Goal: Transaction & Acquisition: Purchase product/service

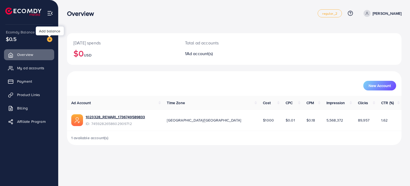
click at [49, 37] on img at bounding box center [49, 39] width 5 height 5
click at [44, 40] on div at bounding box center [48, 39] width 10 height 6
click at [46, 39] on div at bounding box center [48, 39] width 10 height 6
click at [48, 39] on img at bounding box center [49, 39] width 5 height 5
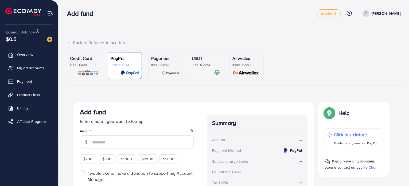
click at [93, 57] on p "Credit Card" at bounding box center [84, 58] width 28 height 6
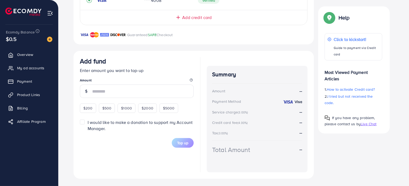
scroll to position [146, 0]
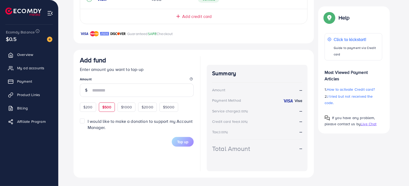
click at [105, 109] on span "$500" at bounding box center [106, 106] width 9 height 5
type input "***"
